Goal: Task Accomplishment & Management: Complete application form

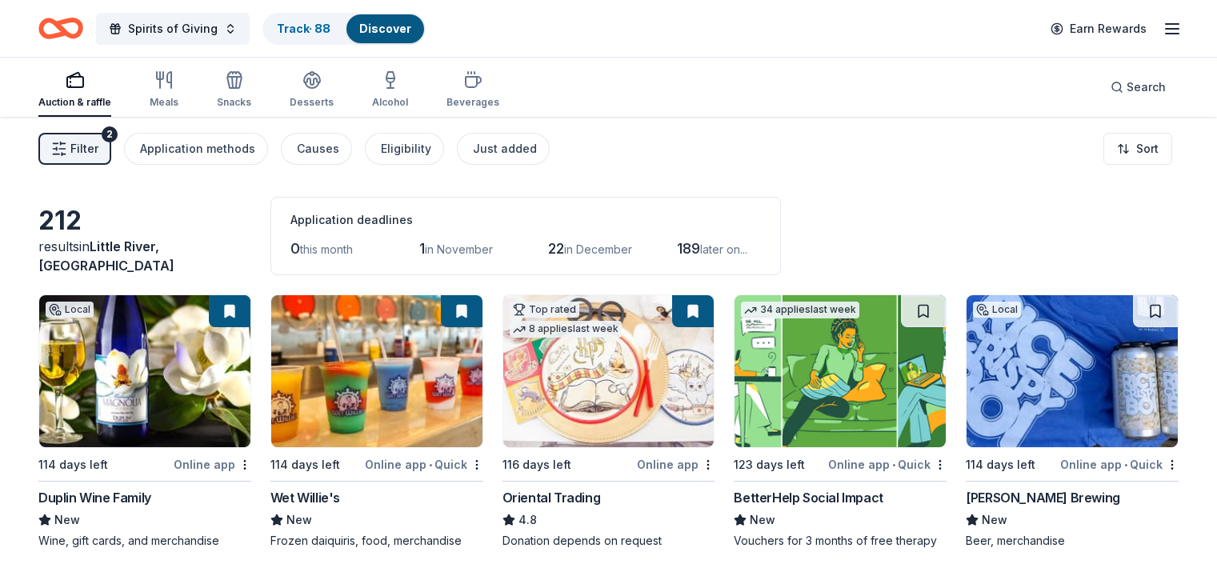
scroll to position [73, 0]
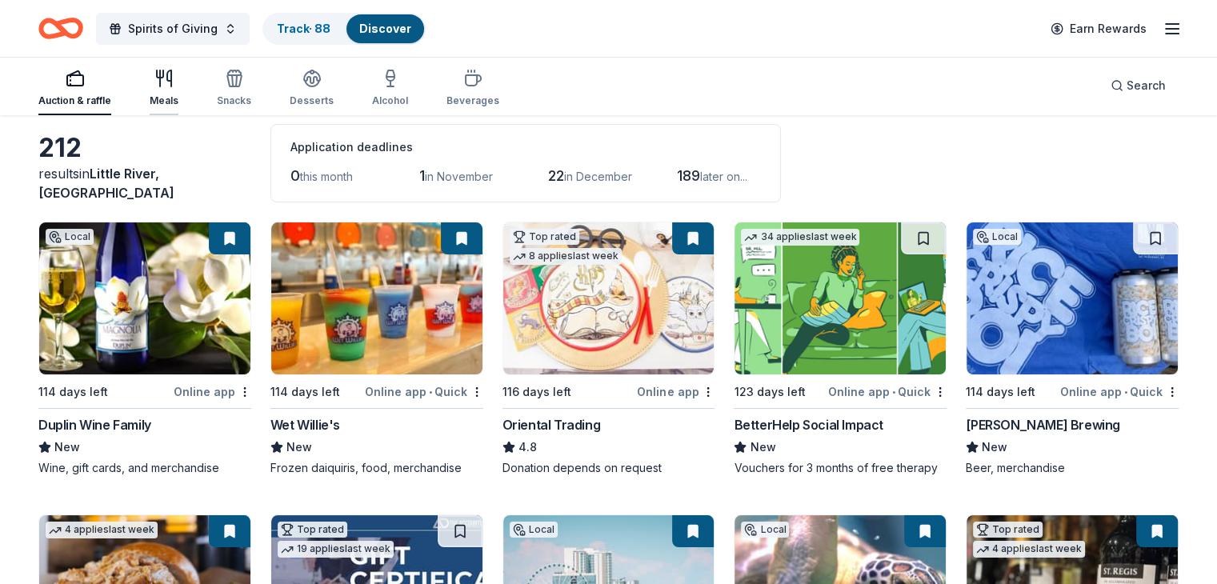
click at [171, 78] on icon "button" at bounding box center [169, 78] width 4 height 16
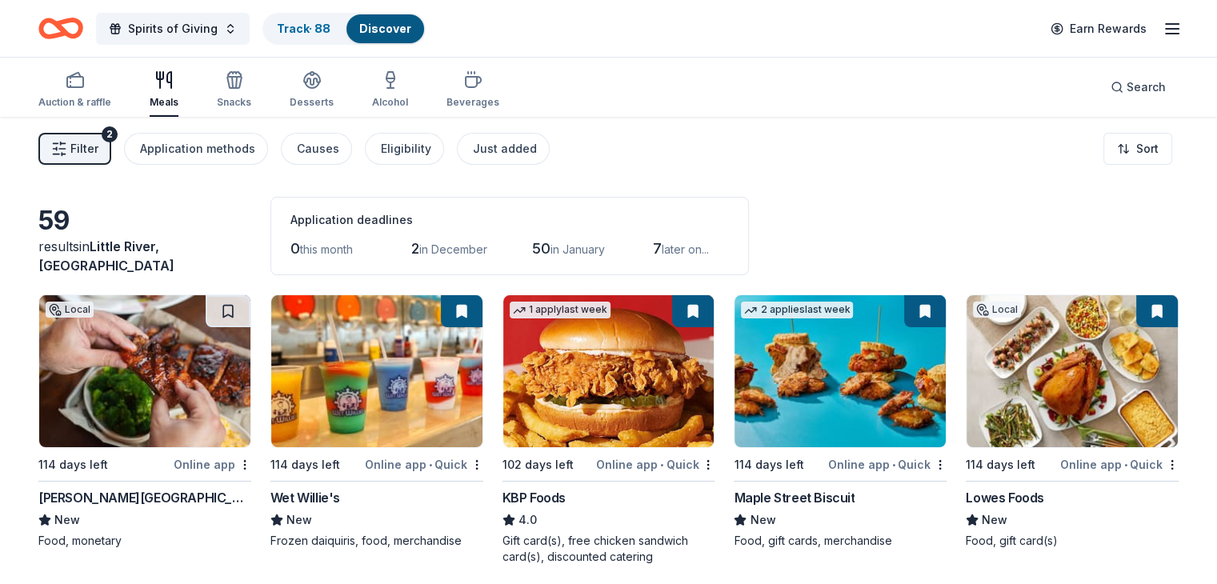
click at [166, 369] on img at bounding box center [144, 371] width 211 height 152
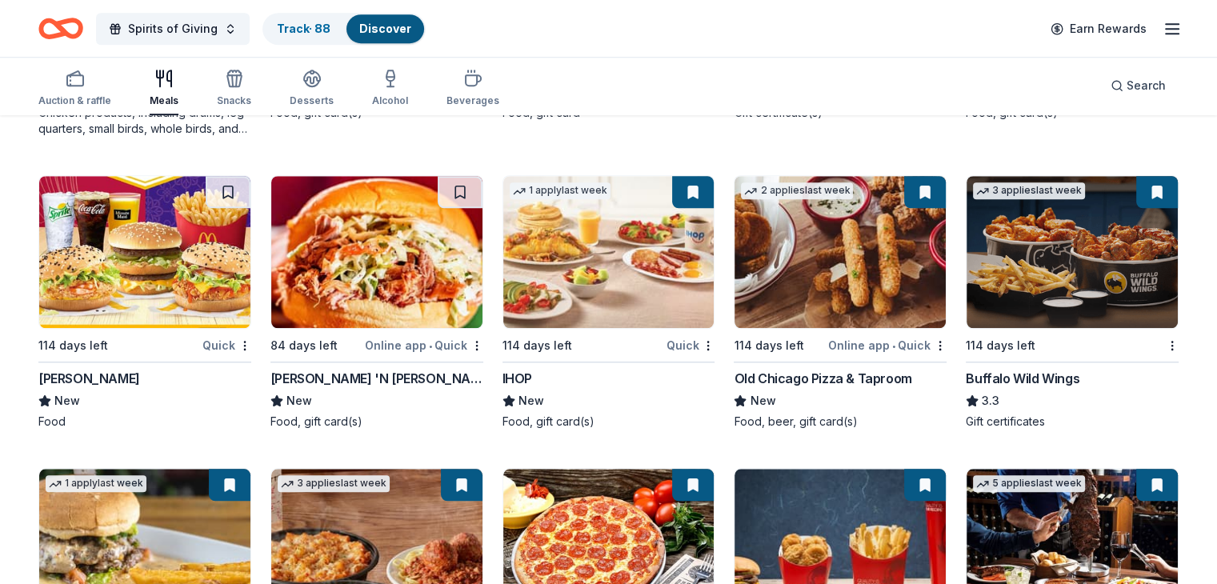
scroll to position [1349, 0]
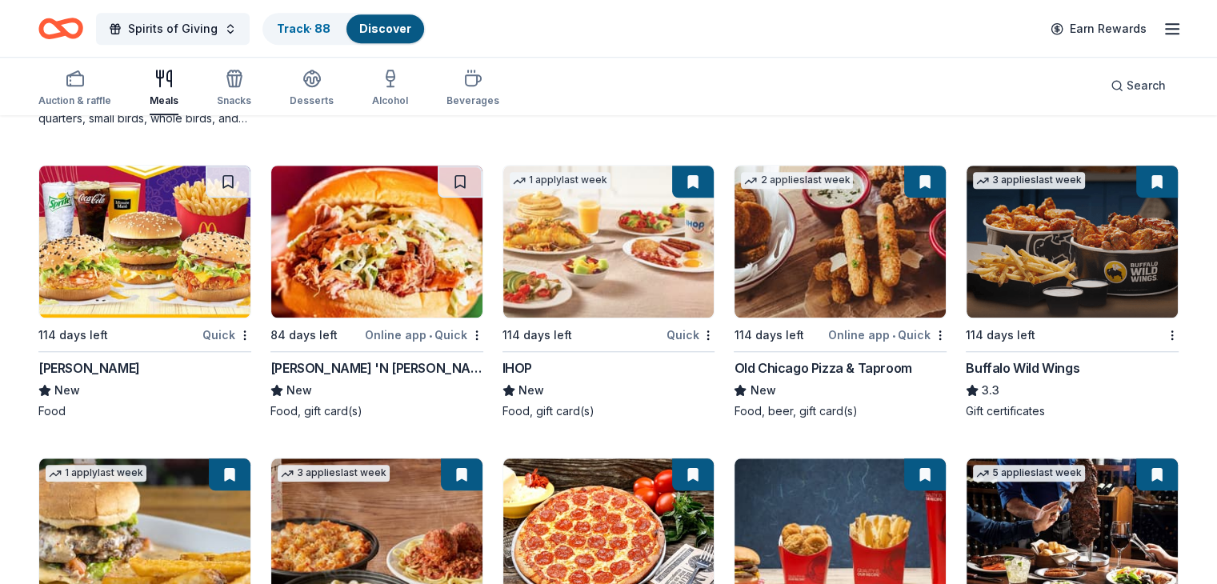
click at [171, 255] on img at bounding box center [144, 242] width 211 height 152
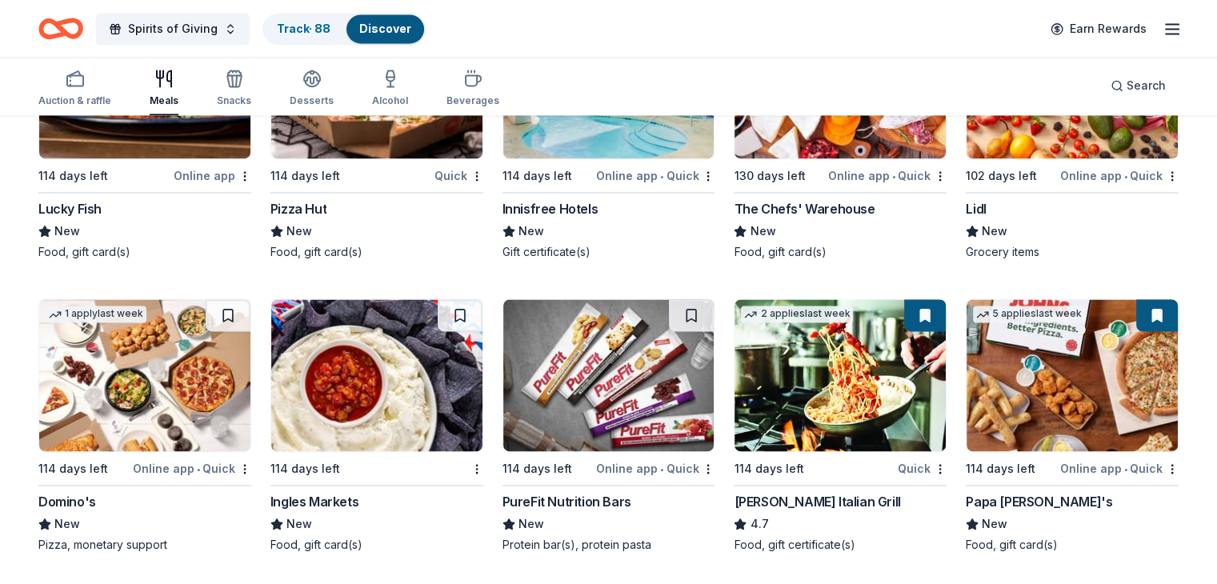
scroll to position [2411, 0]
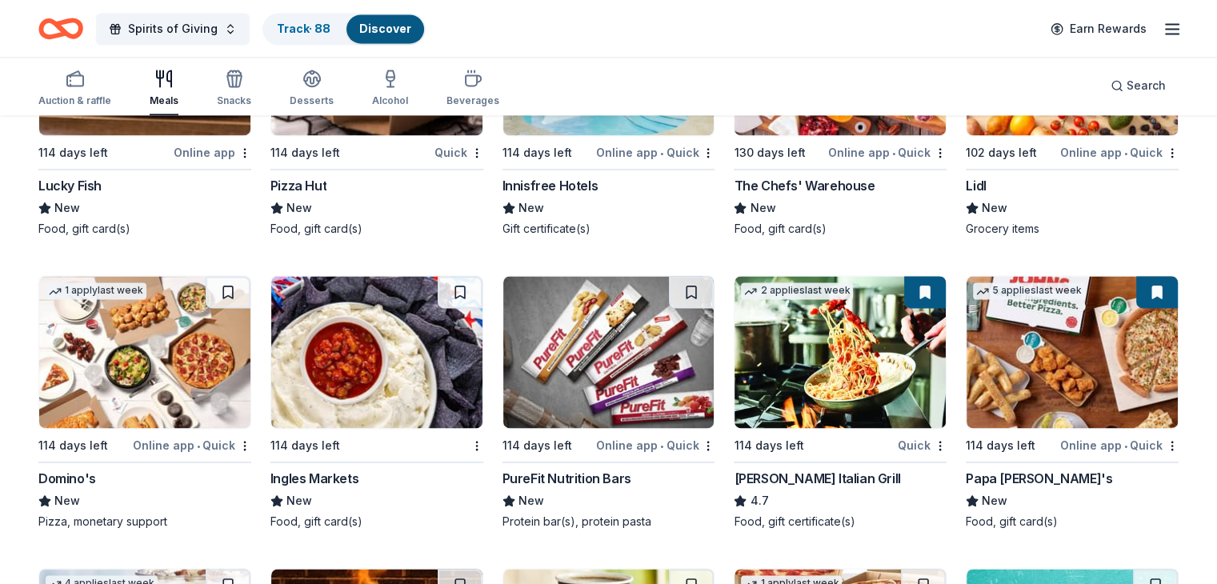
click at [174, 366] on img at bounding box center [144, 352] width 211 height 152
click at [371, 369] on img at bounding box center [376, 352] width 211 height 152
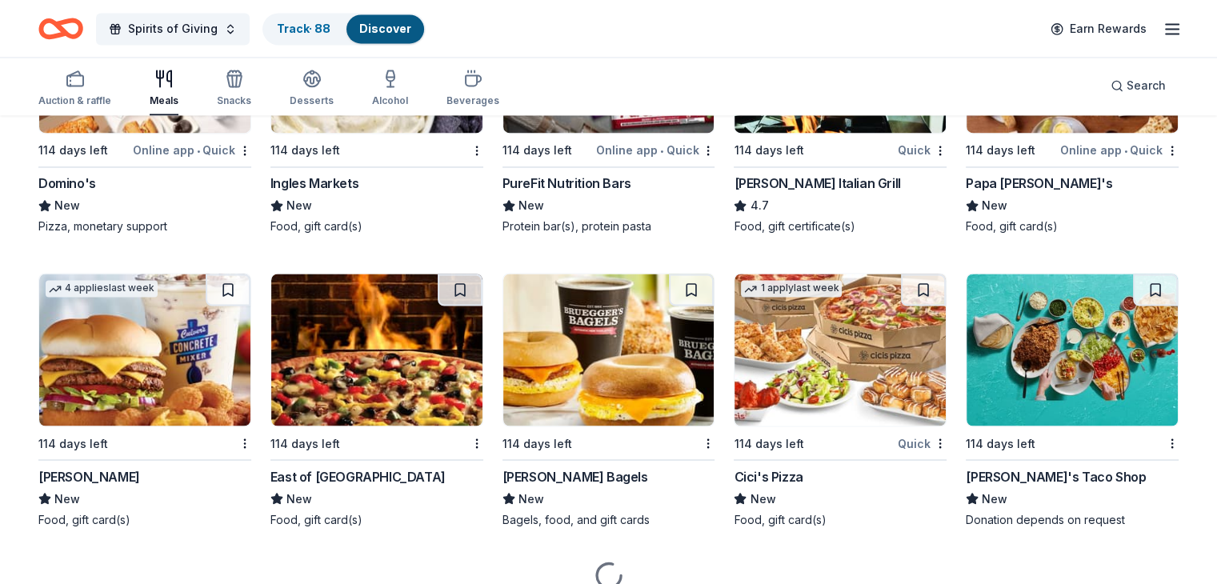
scroll to position [2714, 0]
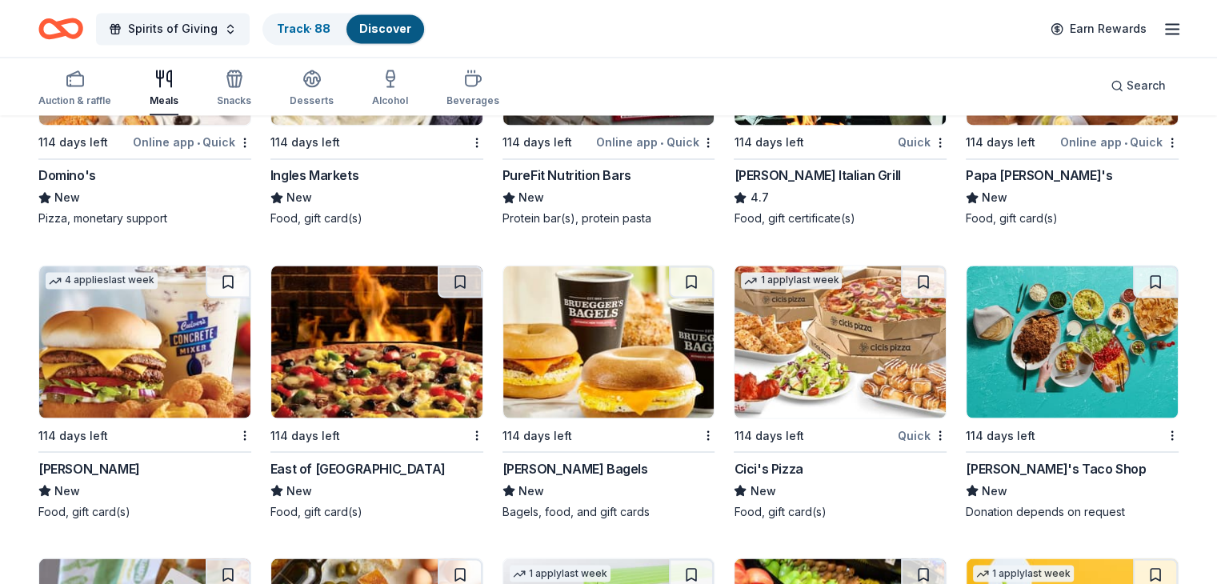
click at [831, 367] on img at bounding box center [840, 342] width 211 height 152
click at [159, 353] on img at bounding box center [144, 342] width 211 height 152
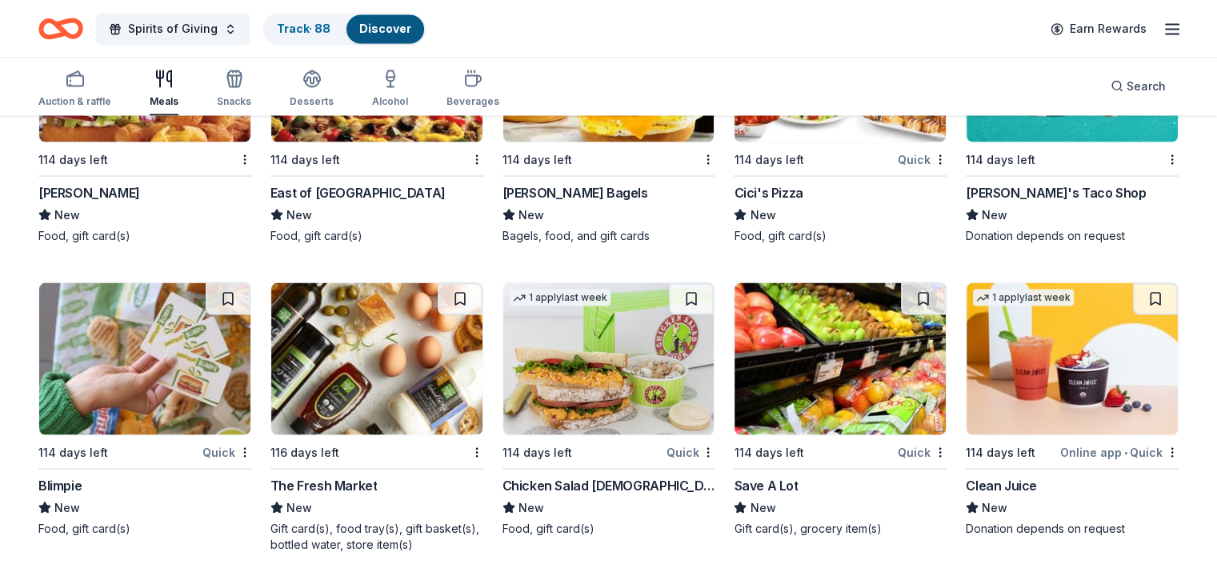
scroll to position [2995, 0]
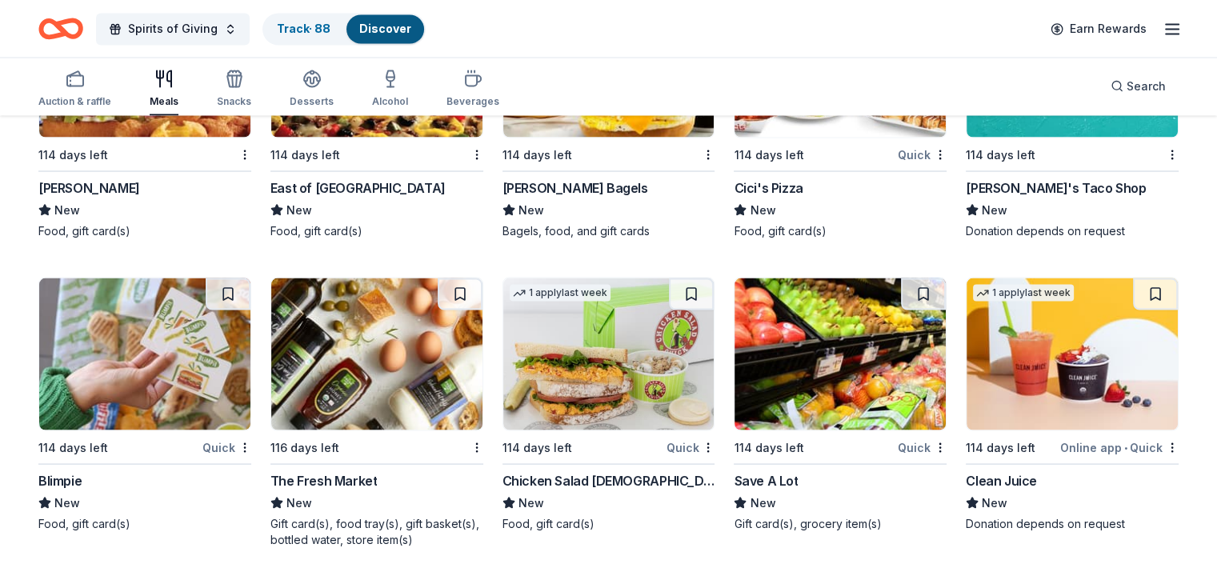
click at [170, 351] on img at bounding box center [144, 354] width 211 height 152
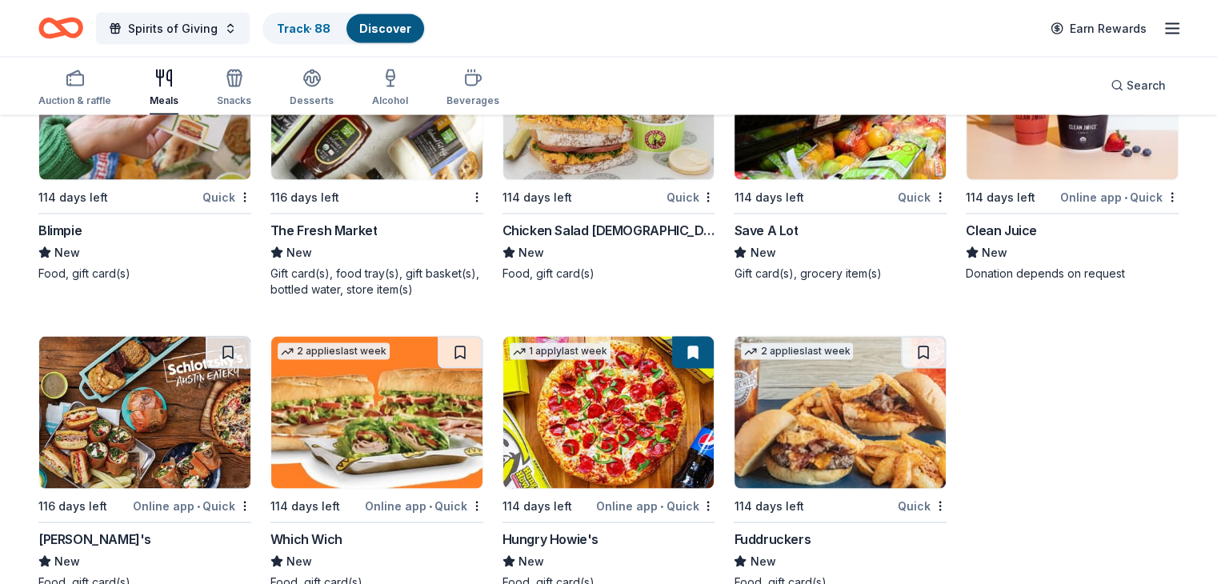
scroll to position [3297, 0]
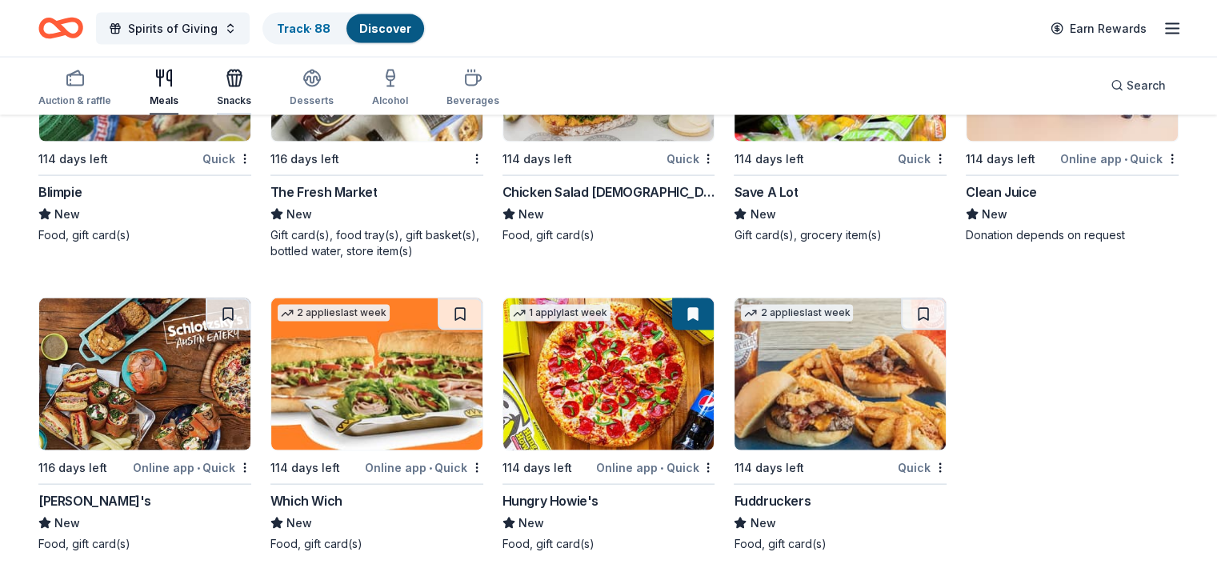
click at [241, 71] on icon "button" at bounding box center [234, 72] width 13 height 5
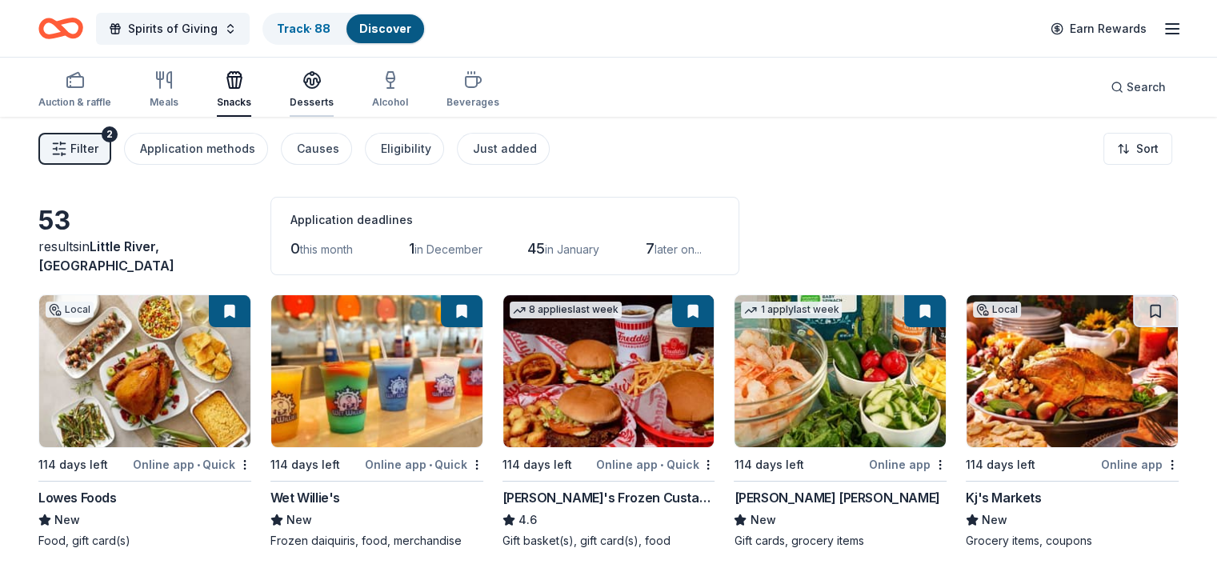
click at [320, 83] on icon "button" at bounding box center [312, 79] width 16 height 12
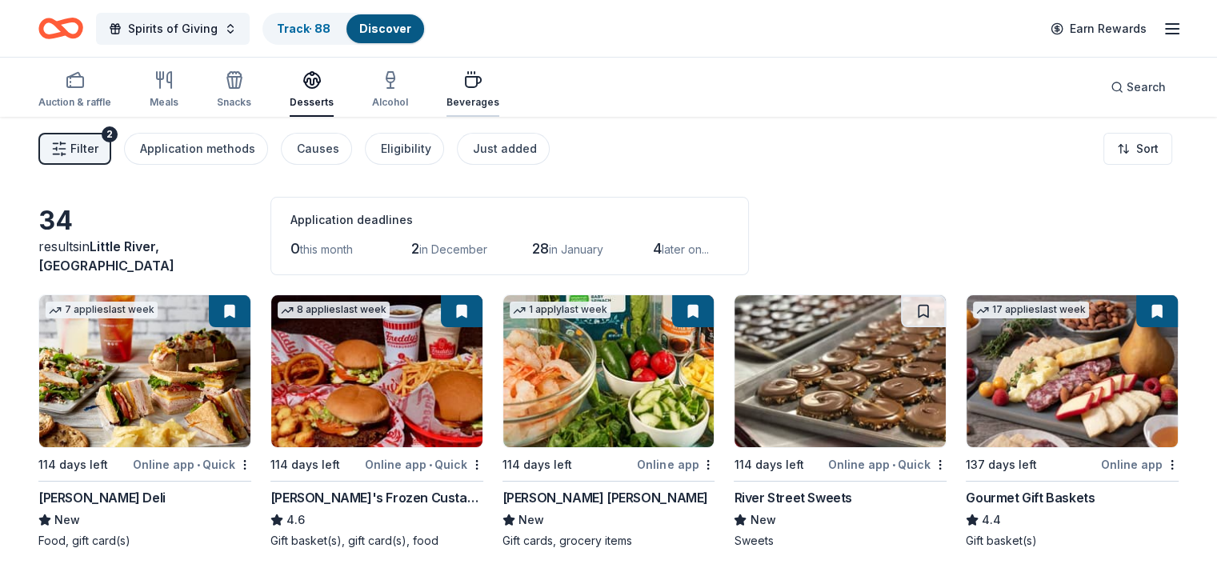
click at [483, 81] on icon "button" at bounding box center [472, 79] width 19 height 19
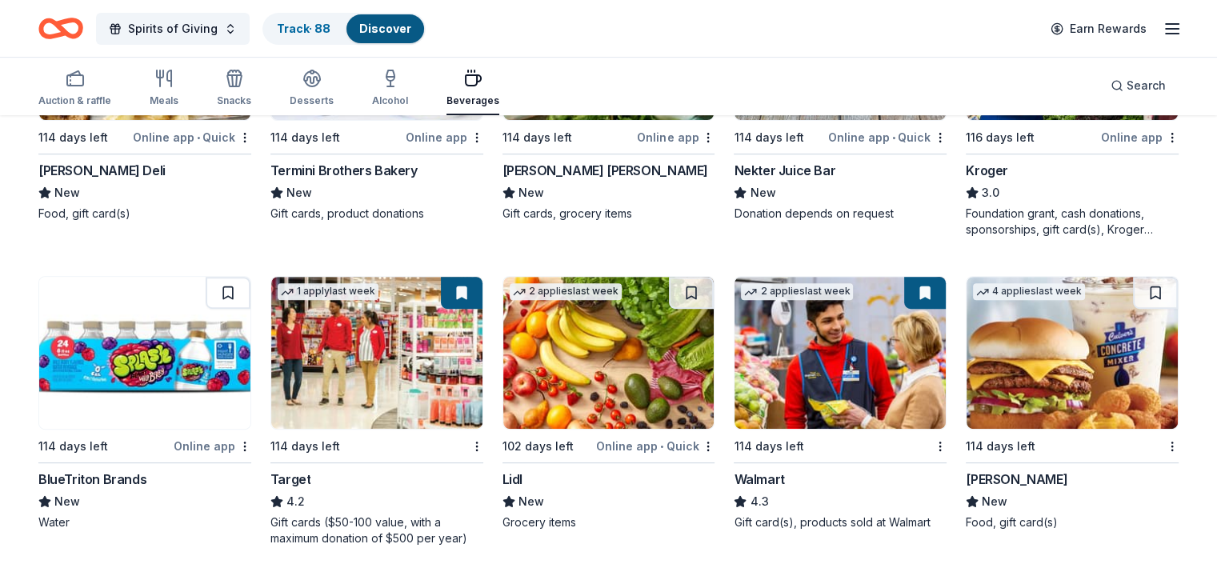
scroll to position [566, 0]
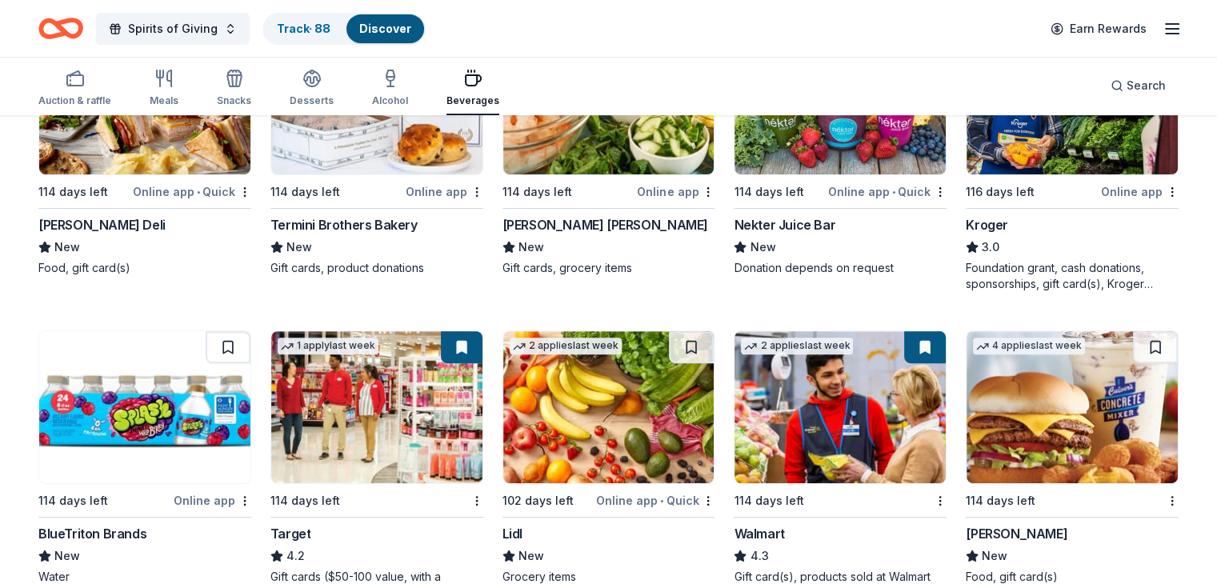
drag, startPoint x: 98, startPoint y: 79, endPoint x: 170, endPoint y: 79, distance: 72.0
click at [85, 79] on icon "button" at bounding box center [75, 78] width 19 height 19
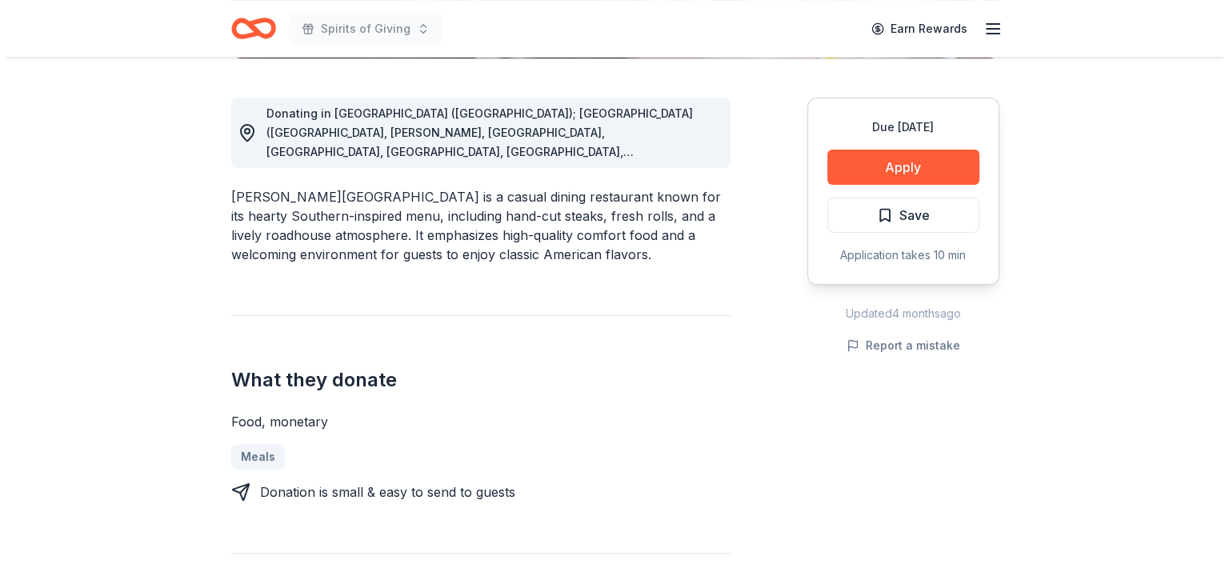
scroll to position [443, 0]
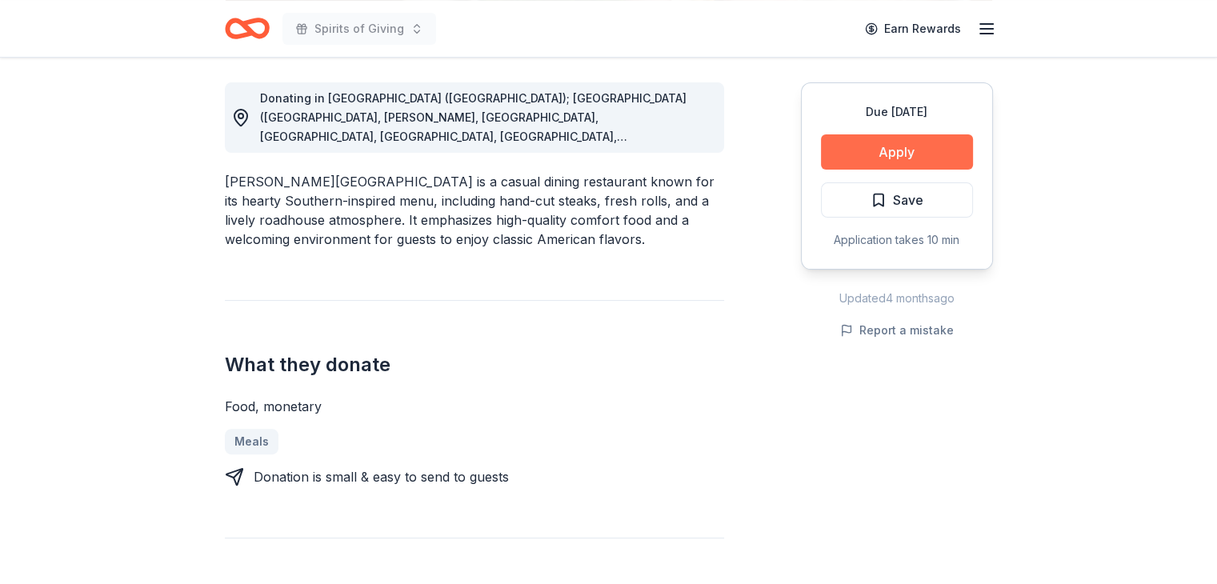
click at [902, 151] on button "Apply" at bounding box center [897, 151] width 152 height 35
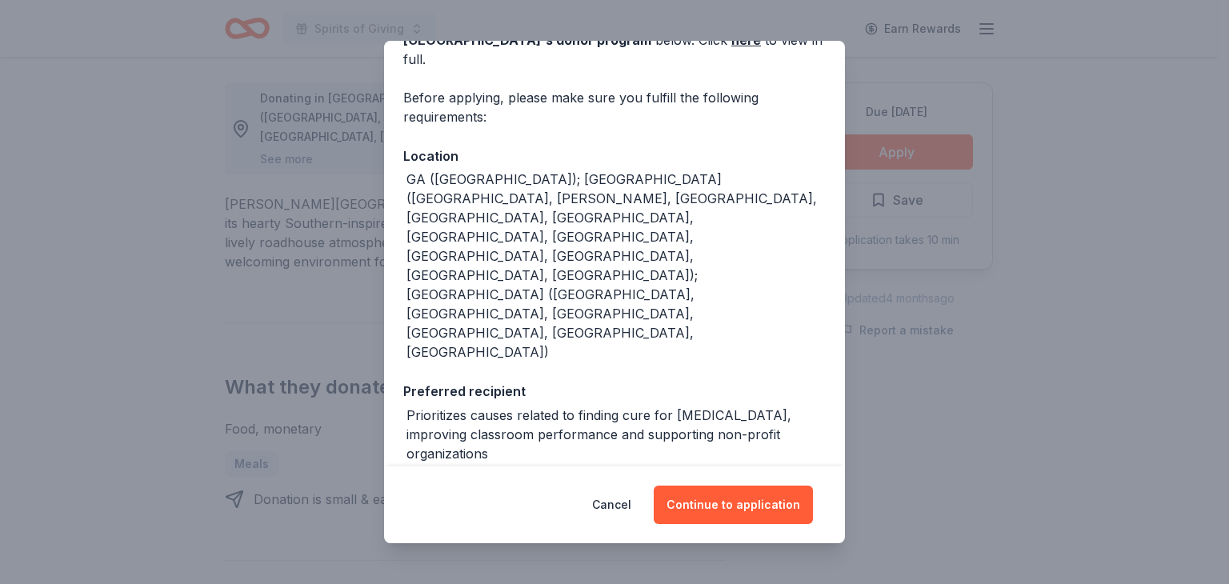
scroll to position [117, 0]
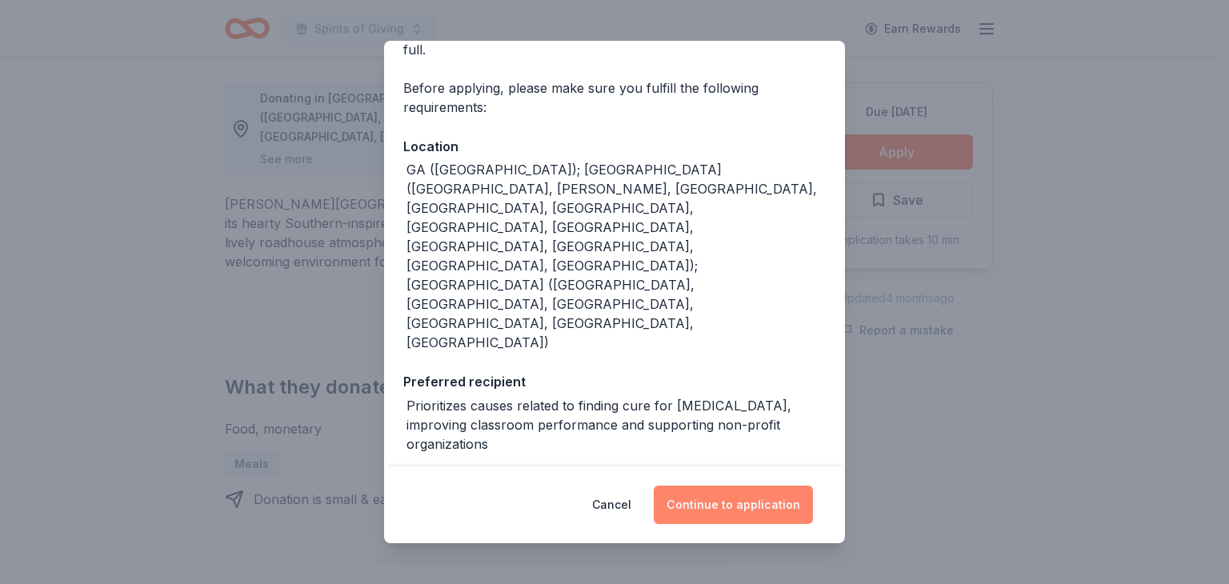
click at [746, 504] on button "Continue to application" at bounding box center [733, 505] width 159 height 38
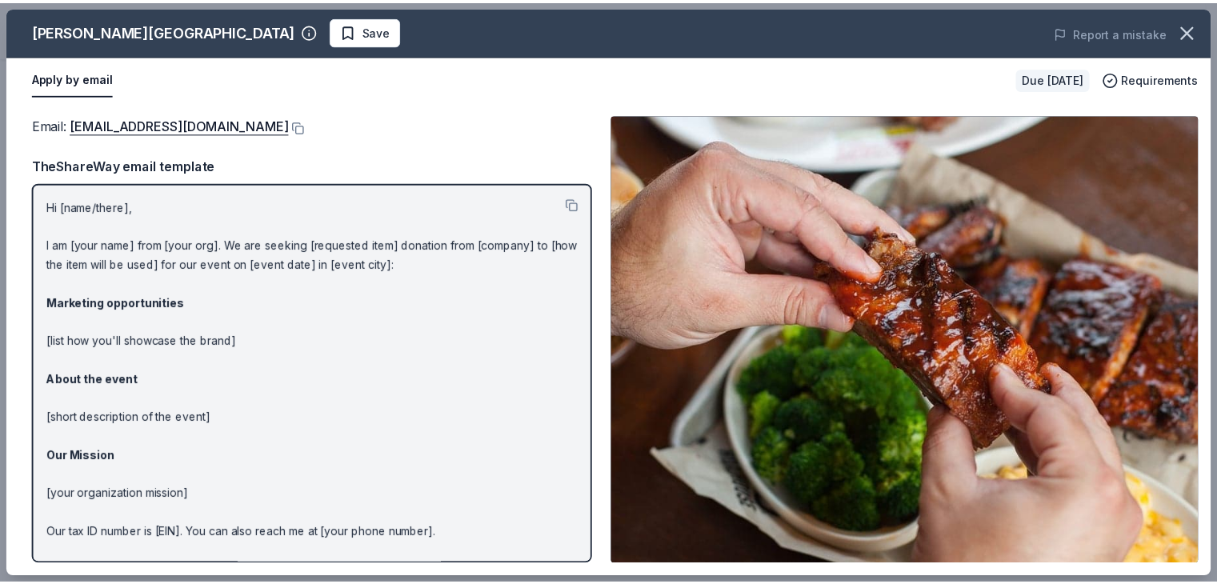
scroll to position [443, 0]
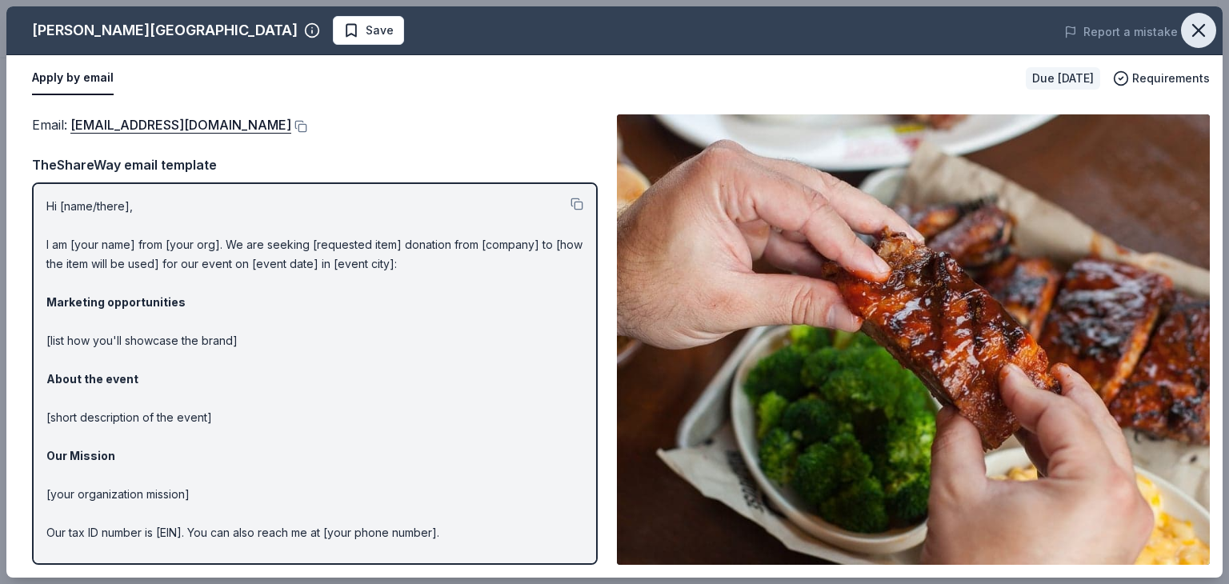
click at [1200, 32] on icon "button" at bounding box center [1198, 30] width 11 height 11
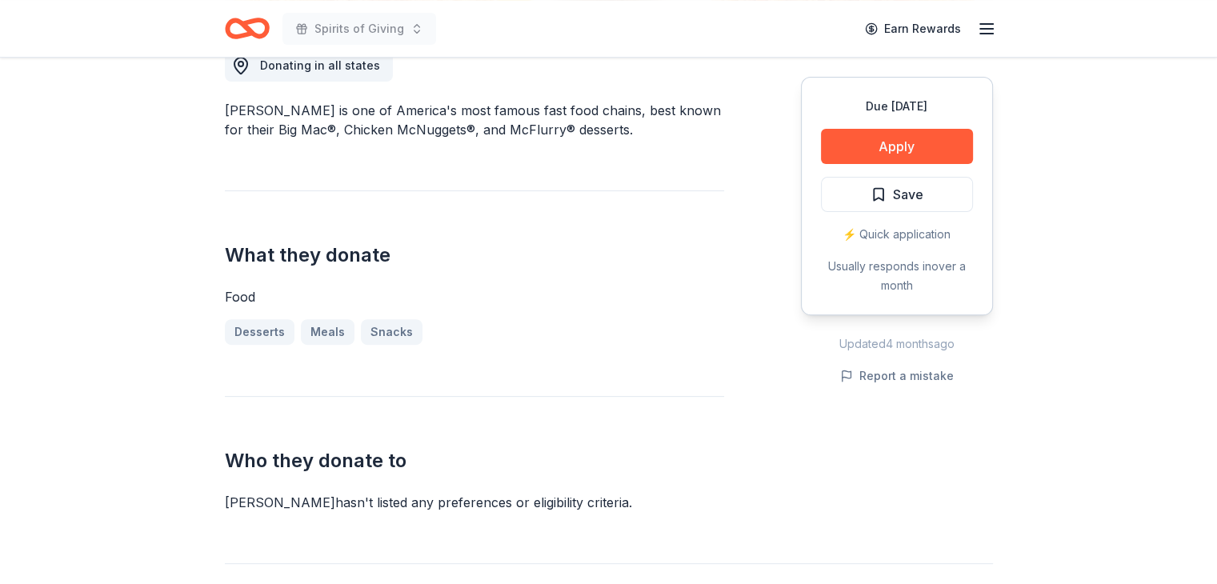
scroll to position [539, 0]
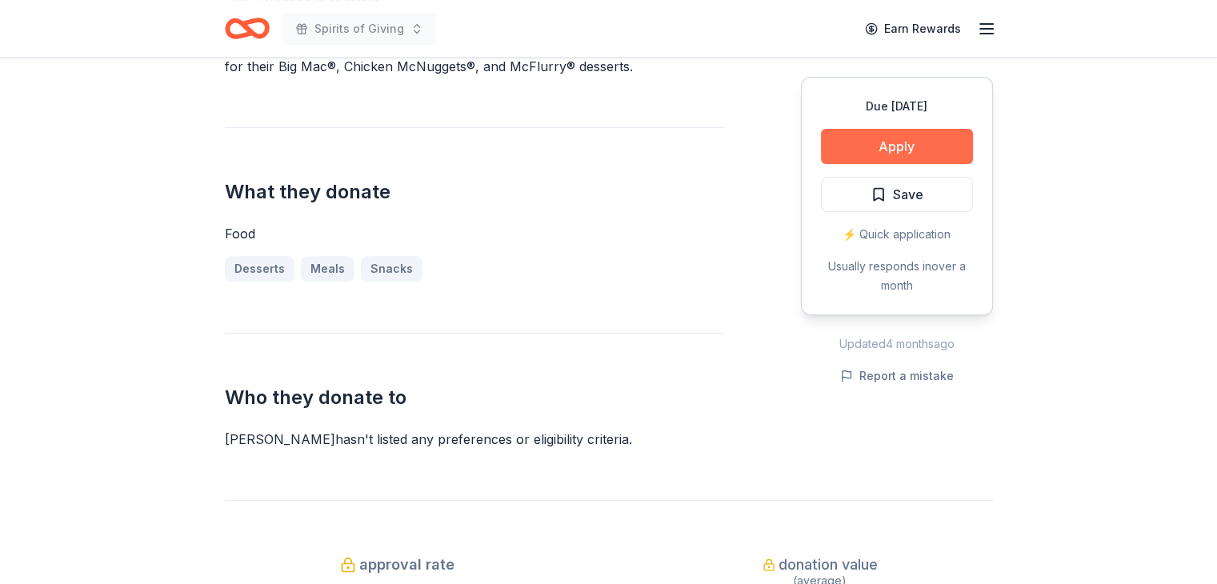
click at [892, 142] on button "Apply" at bounding box center [897, 146] width 152 height 35
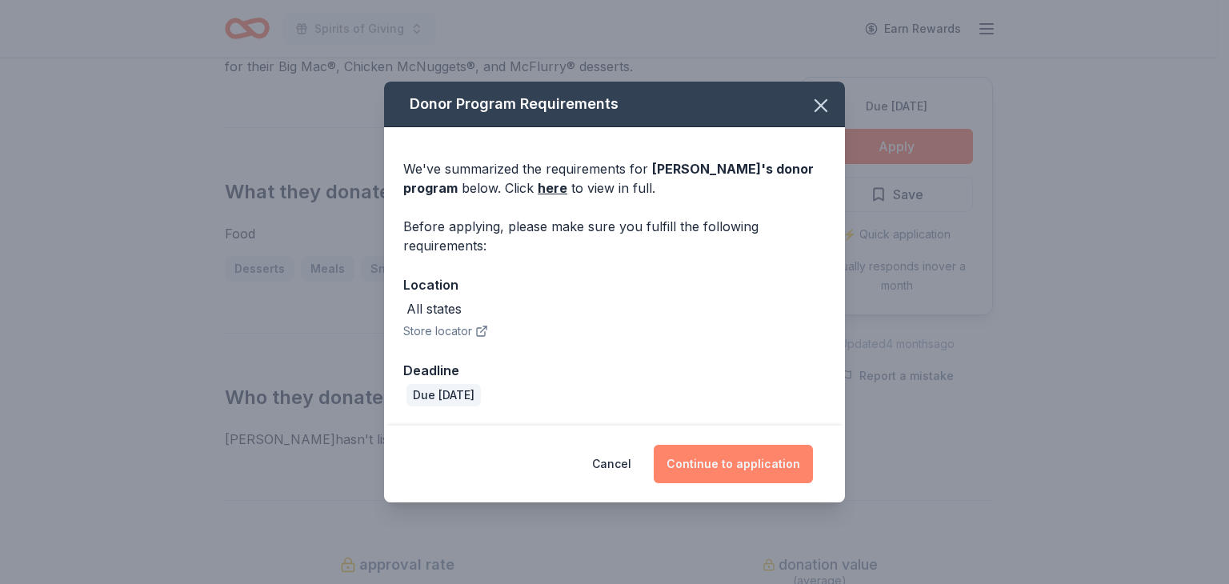
click at [749, 466] on button "Continue to application" at bounding box center [733, 464] width 159 height 38
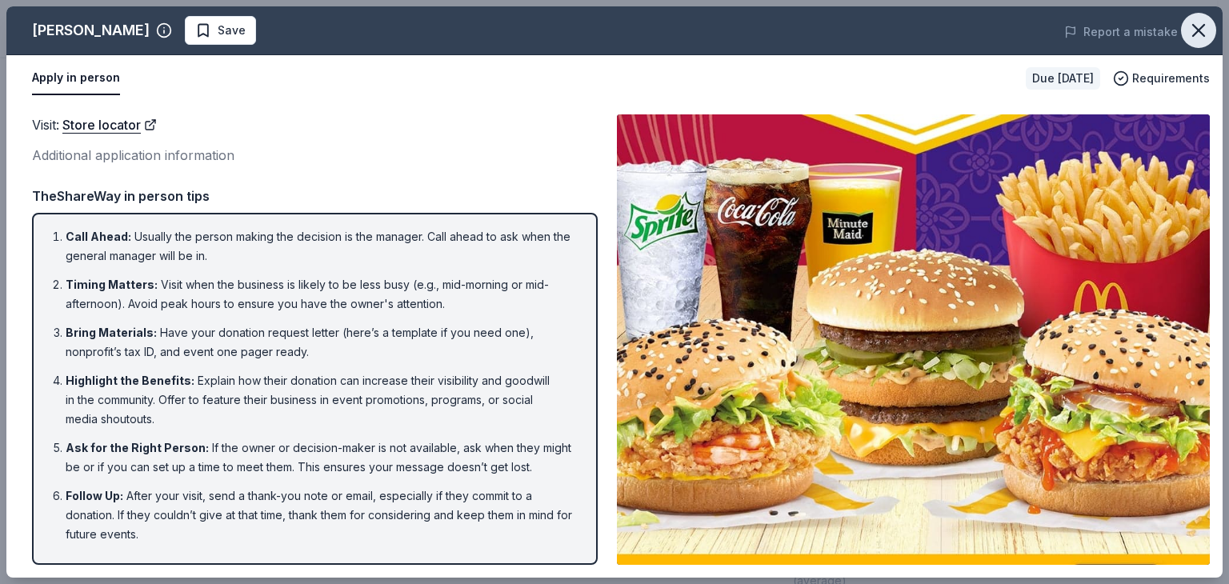
click at [1200, 33] on icon "button" at bounding box center [1198, 30] width 11 height 11
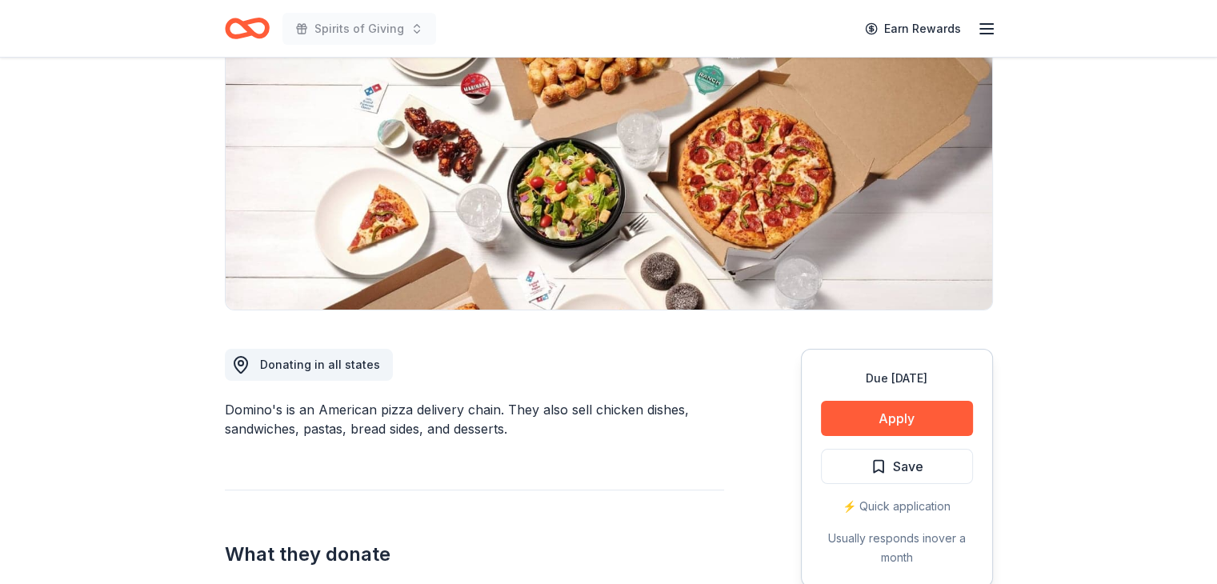
scroll to position [320, 0]
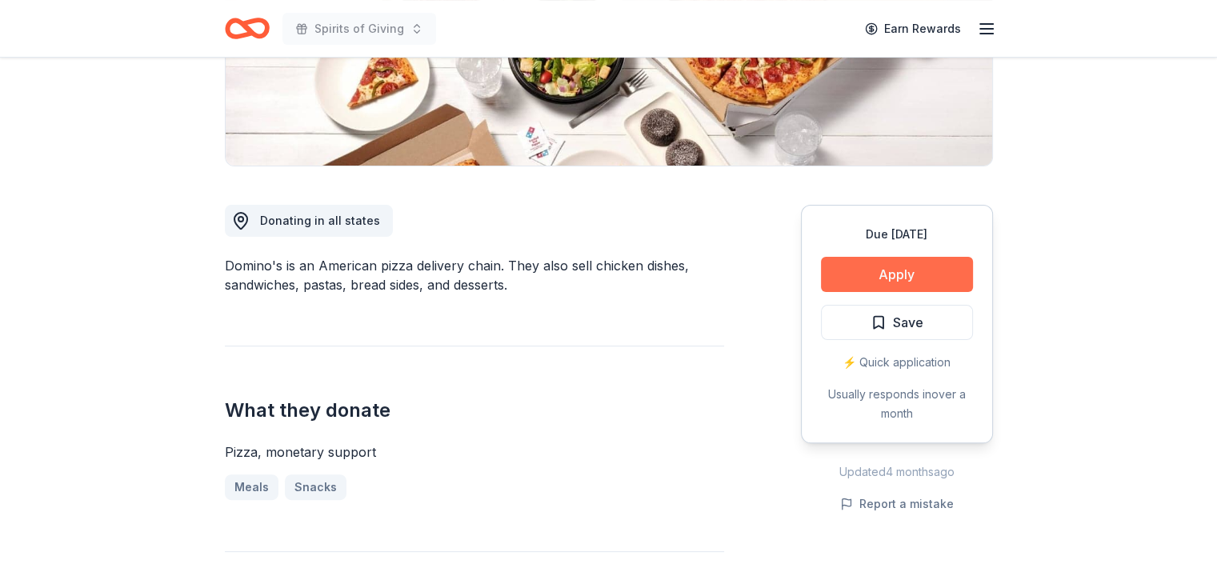
click at [900, 277] on button "Apply" at bounding box center [897, 274] width 152 height 35
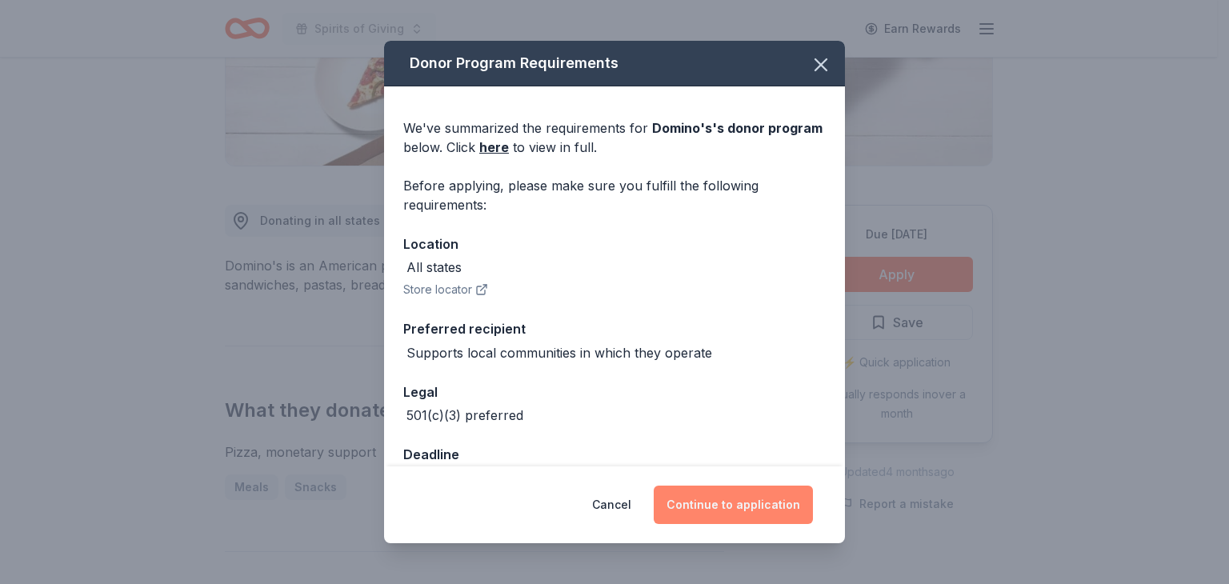
click at [735, 503] on button "Continue to application" at bounding box center [733, 505] width 159 height 38
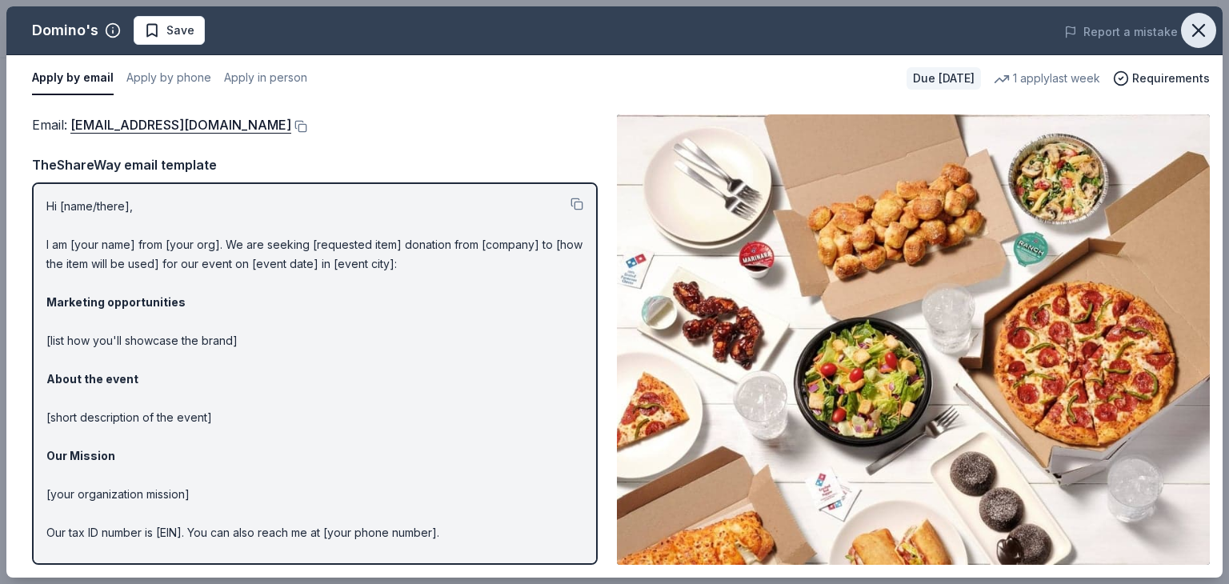
click at [1204, 36] on icon "button" at bounding box center [1198, 30] width 11 height 11
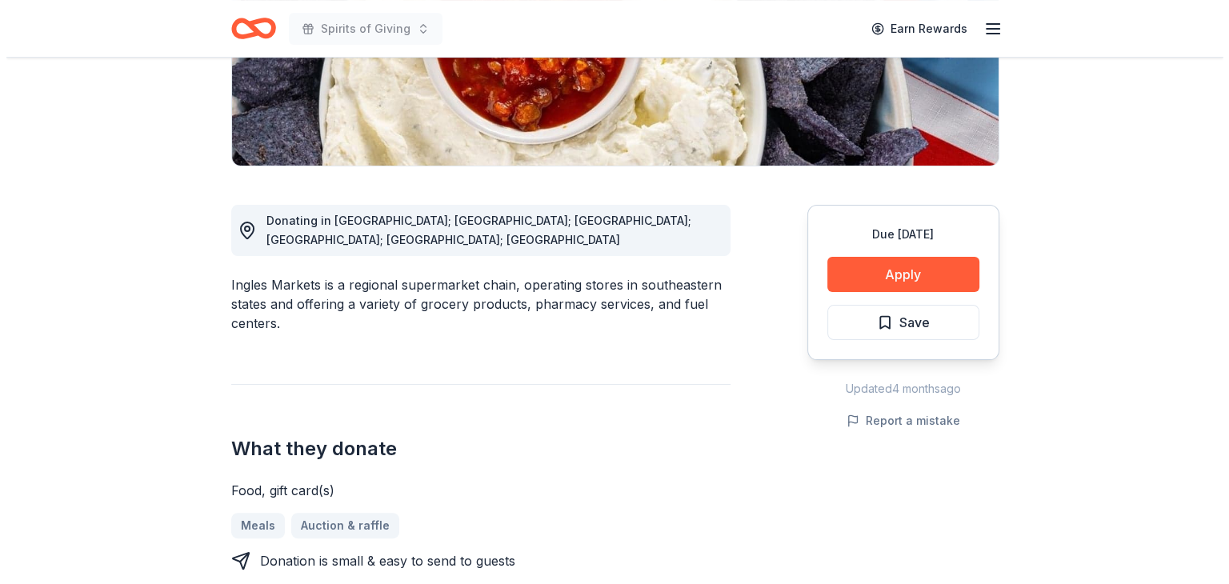
scroll to position [371, 0]
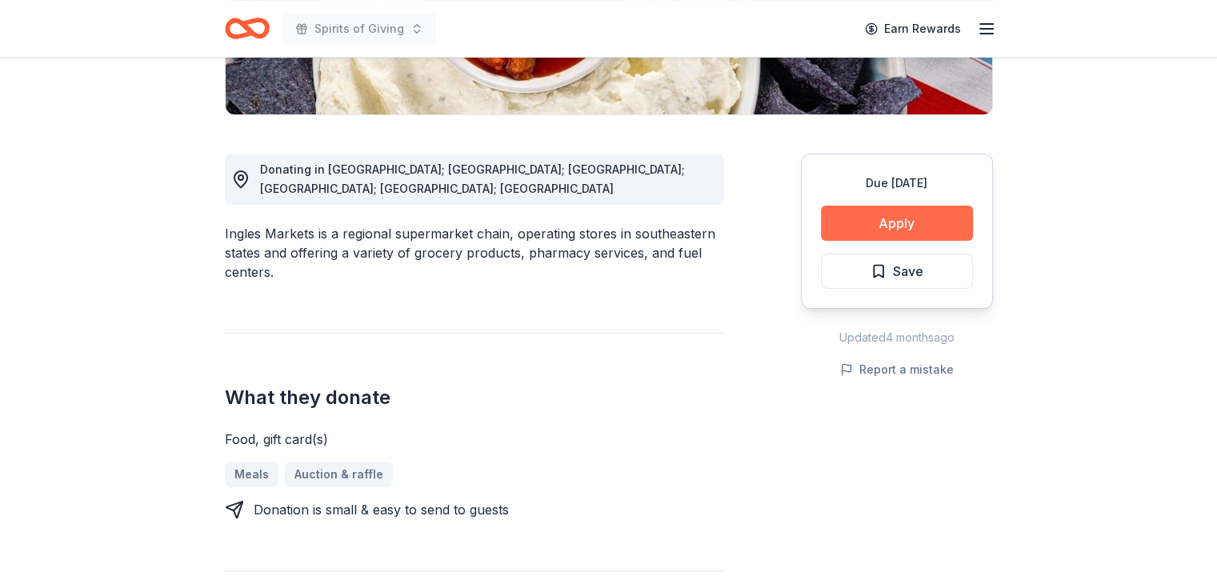
click at [904, 225] on button "Apply" at bounding box center [897, 223] width 152 height 35
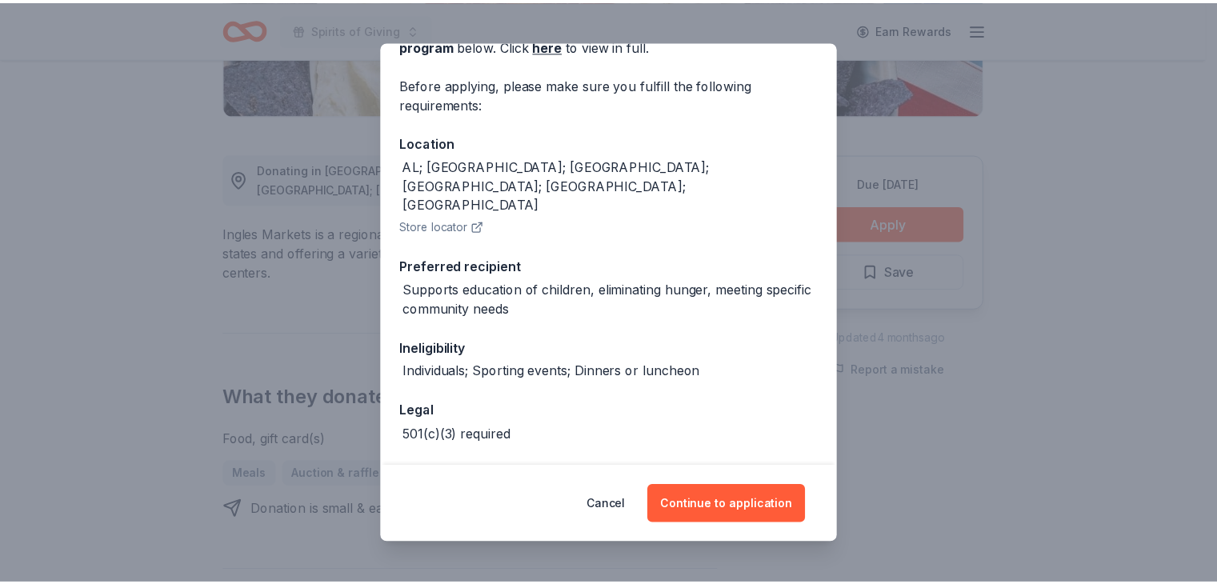
scroll to position [104, 0]
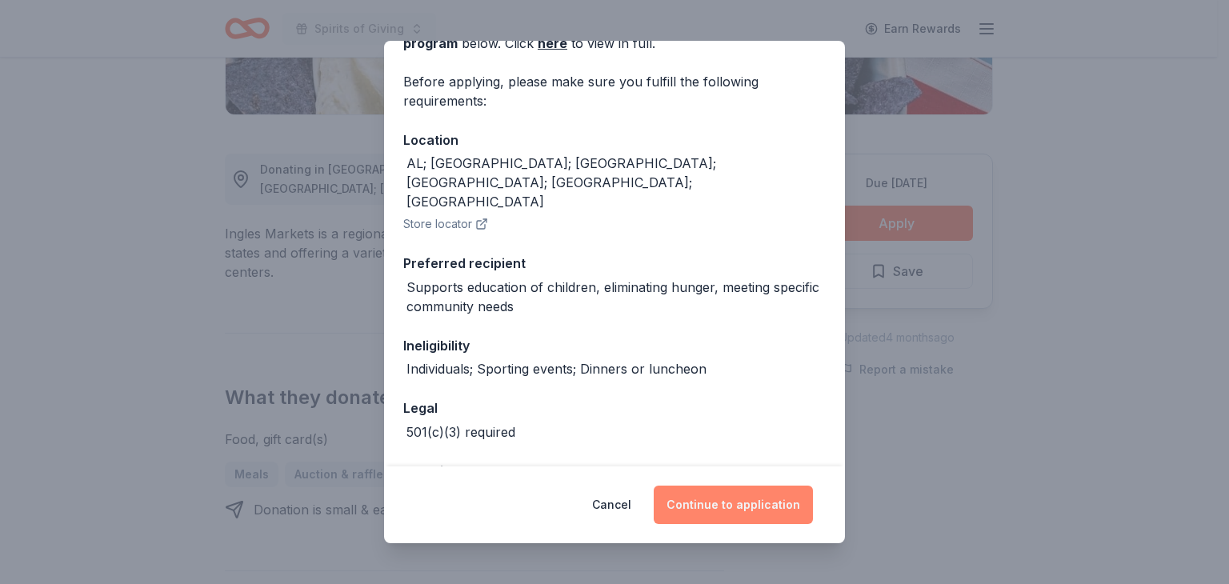
click at [741, 504] on button "Continue to application" at bounding box center [733, 505] width 159 height 38
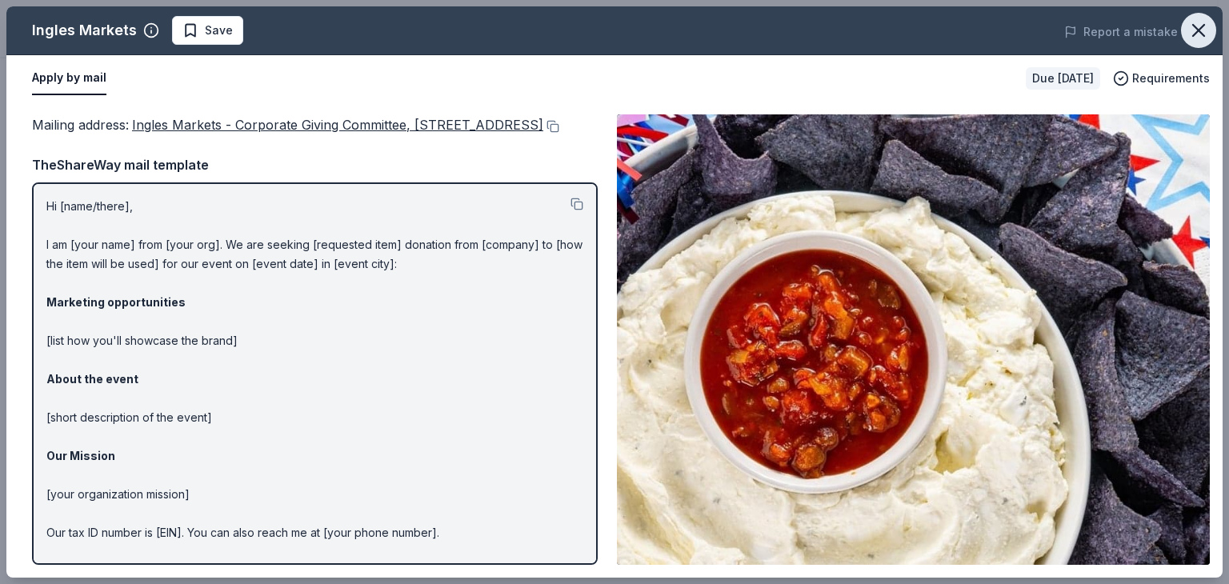
click at [1205, 26] on icon "button" at bounding box center [1199, 30] width 22 height 22
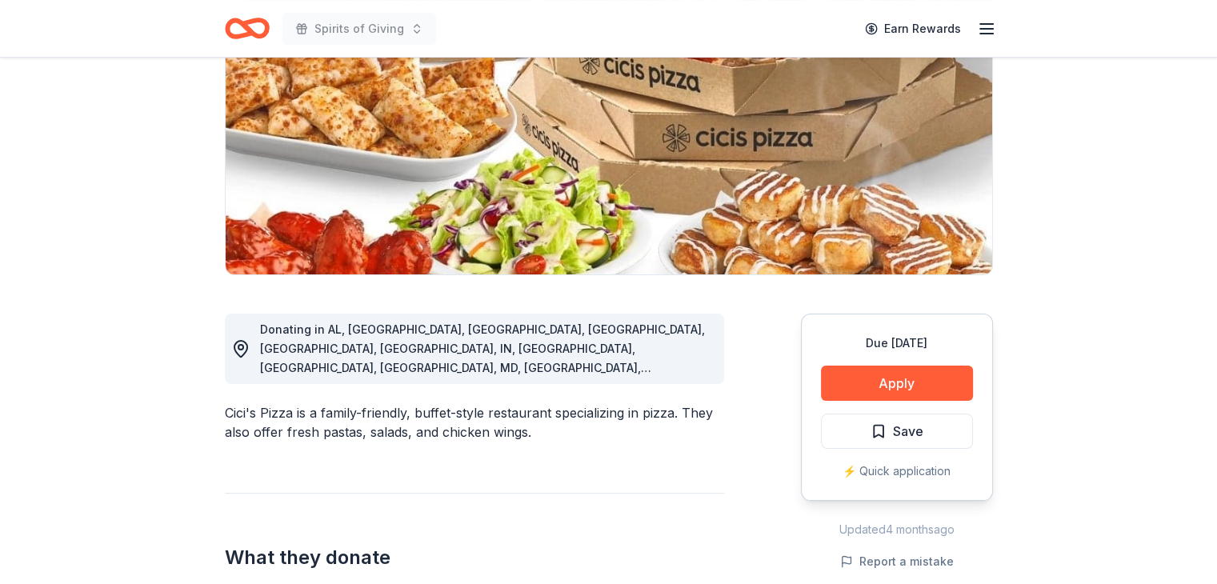
scroll to position [218, 0]
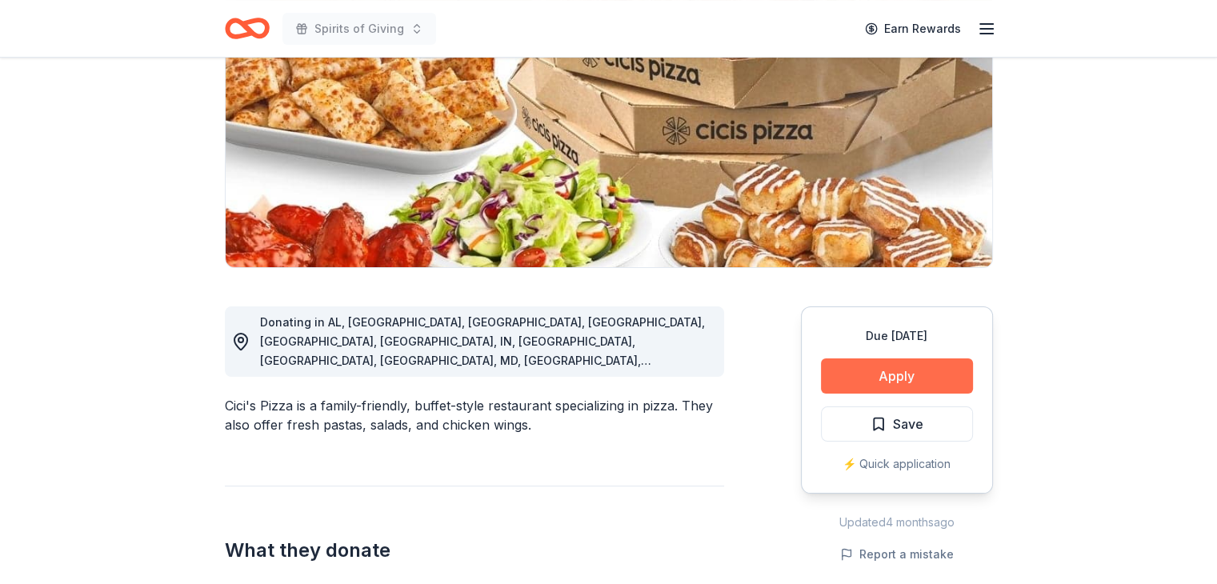
click at [888, 370] on button "Apply" at bounding box center [897, 376] width 152 height 35
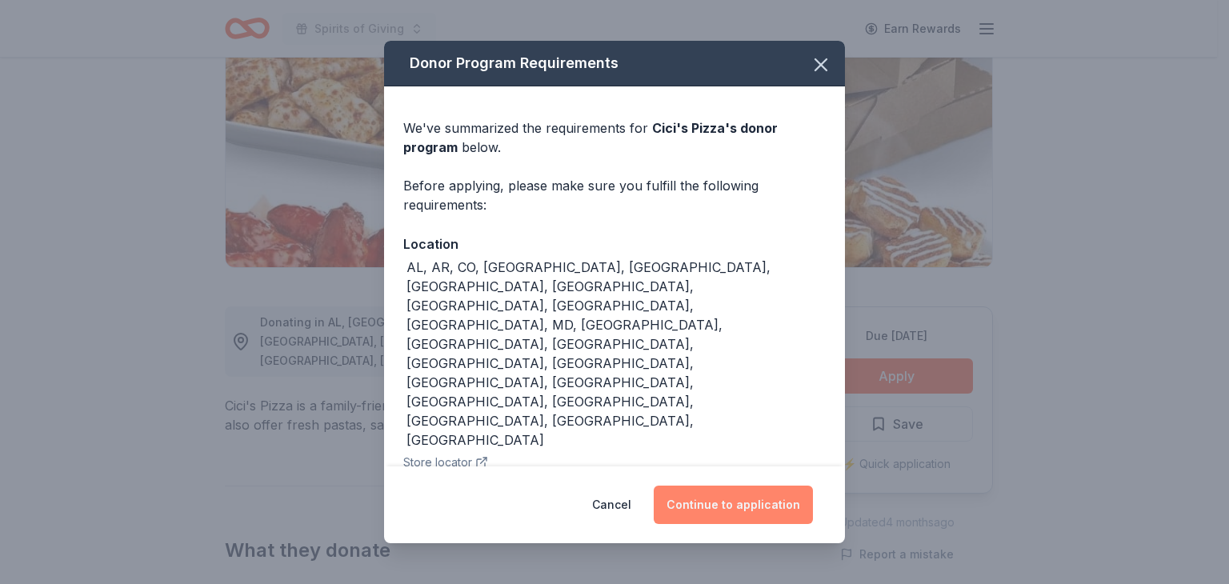
click at [763, 486] on button "Continue to application" at bounding box center [733, 505] width 159 height 38
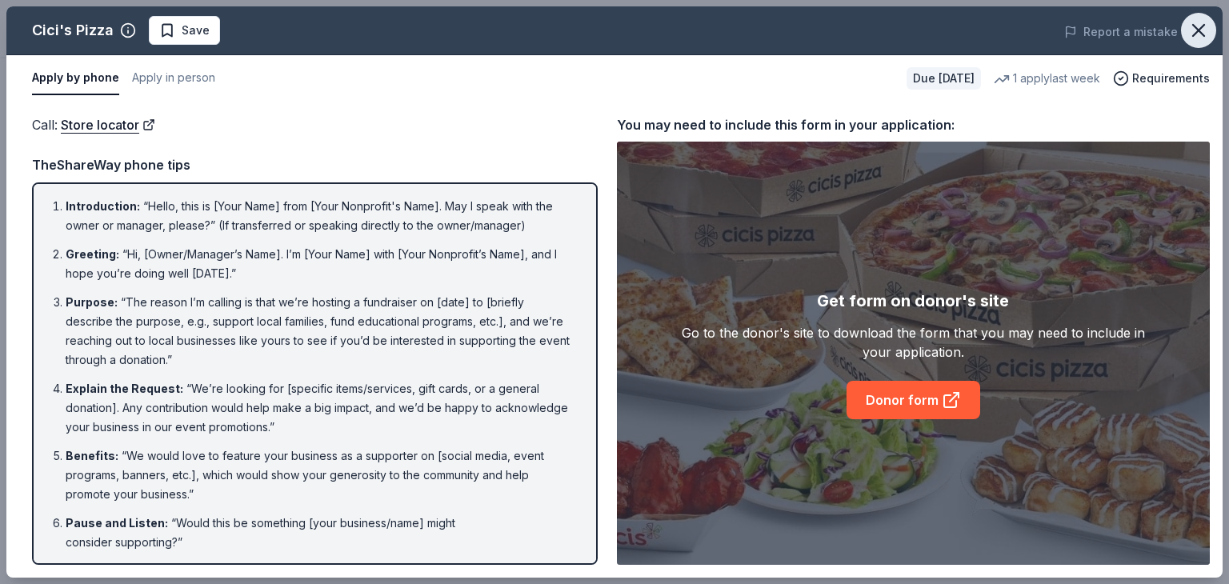
click at [1200, 26] on icon "button" at bounding box center [1199, 30] width 22 height 22
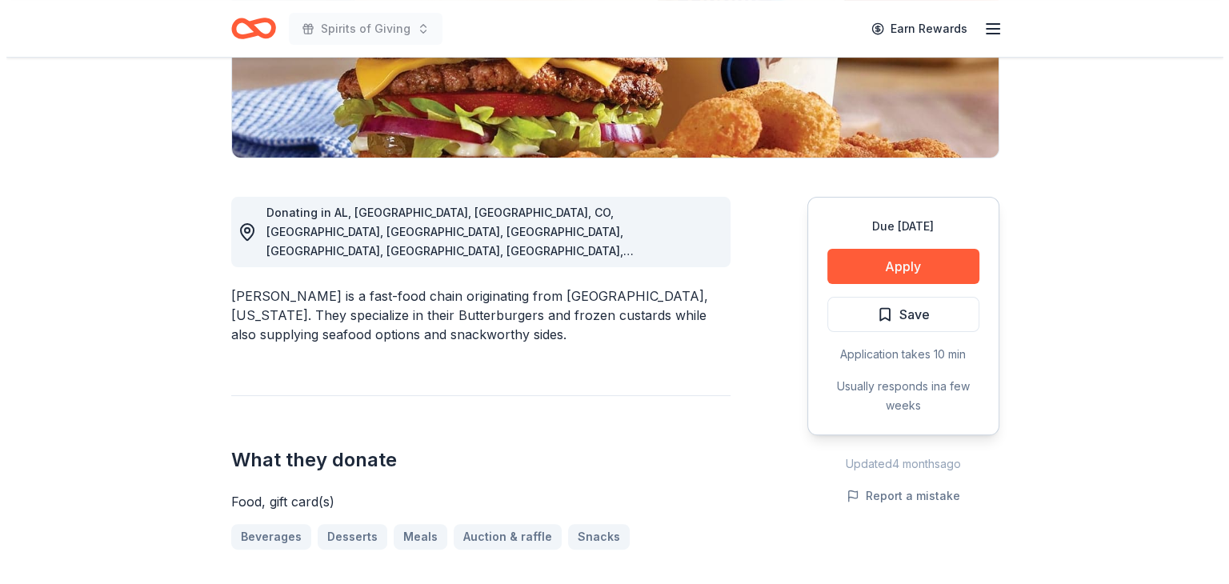
scroll to position [355, 0]
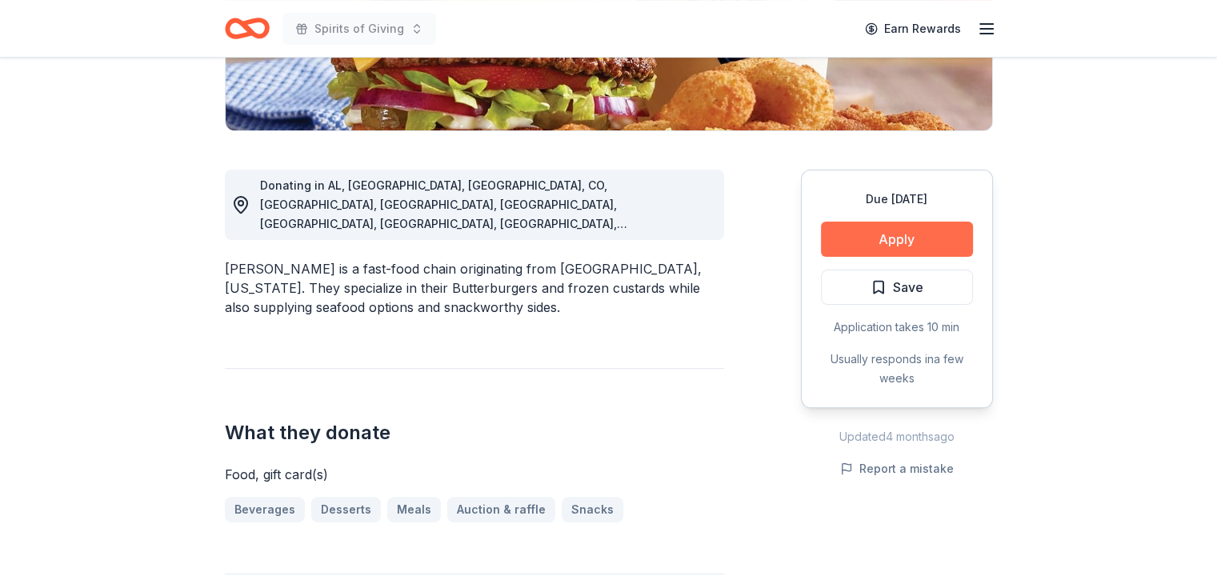
click at [885, 240] on button "Apply" at bounding box center [897, 239] width 152 height 35
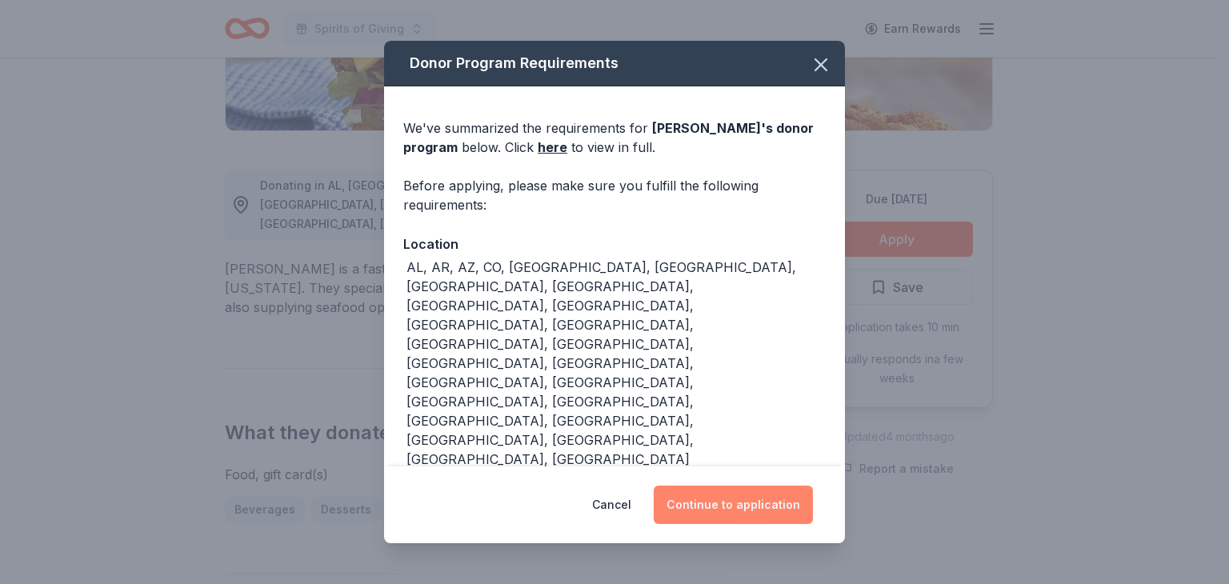
click at [730, 507] on button "Continue to application" at bounding box center [733, 505] width 159 height 38
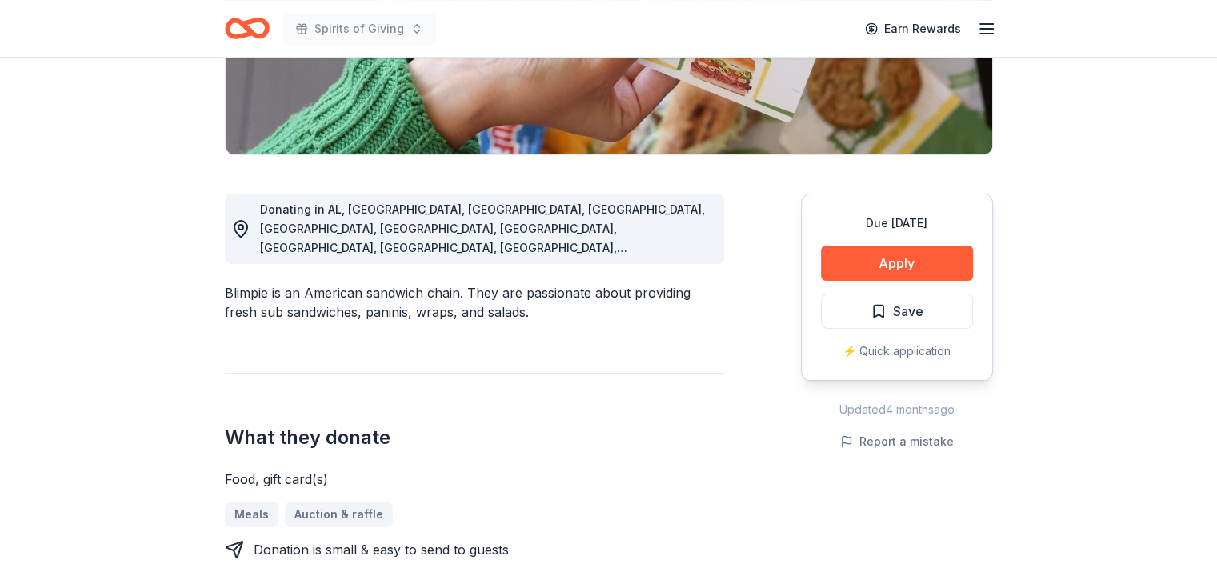
scroll to position [349, 0]
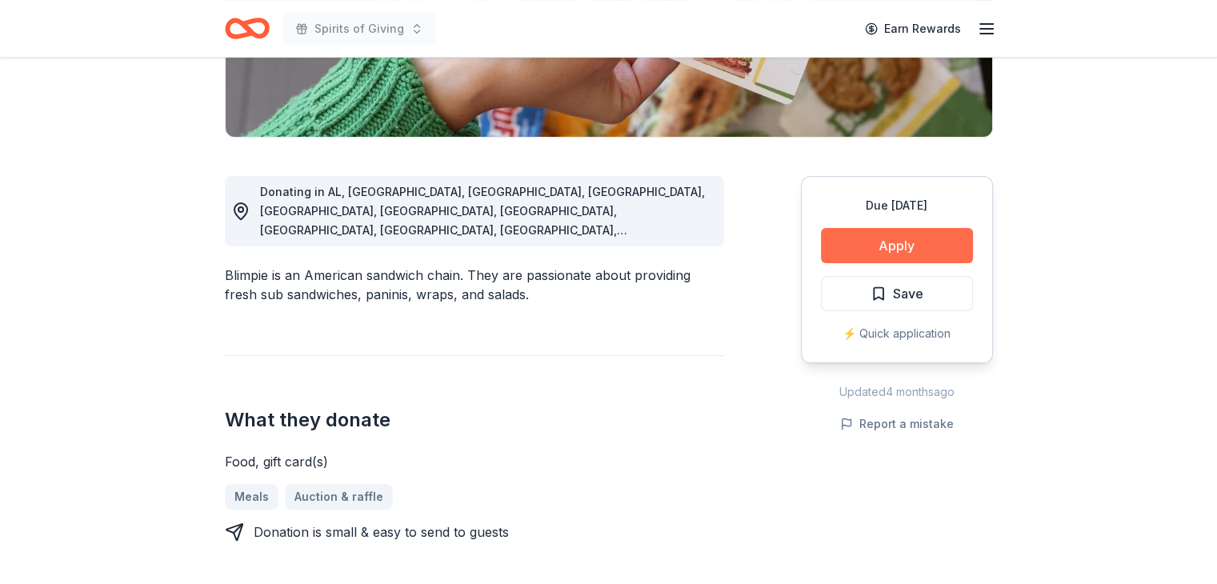
click at [884, 244] on button "Apply" at bounding box center [897, 245] width 152 height 35
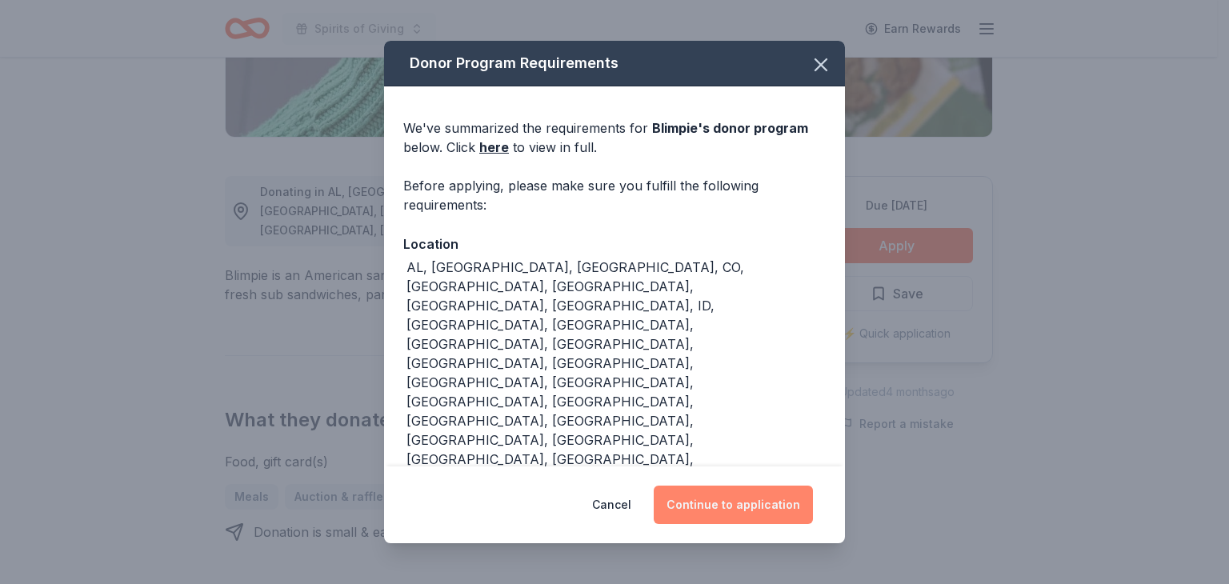
click at [747, 486] on button "Continue to application" at bounding box center [733, 505] width 159 height 38
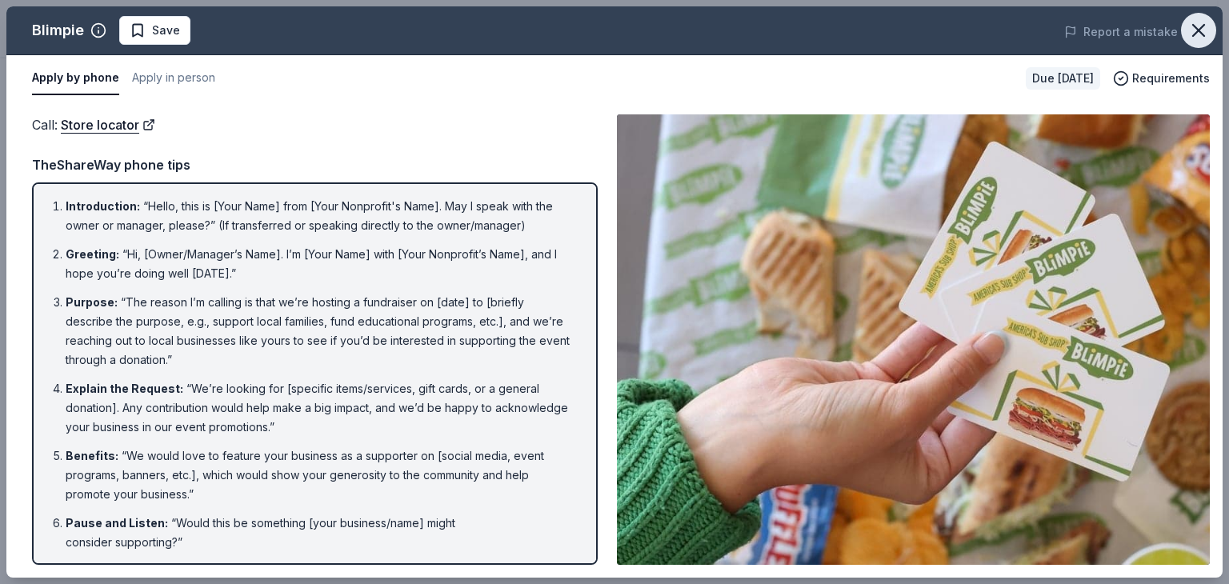
click at [1200, 30] on icon "button" at bounding box center [1198, 30] width 11 height 11
